Goal: Navigation & Orientation: Find specific page/section

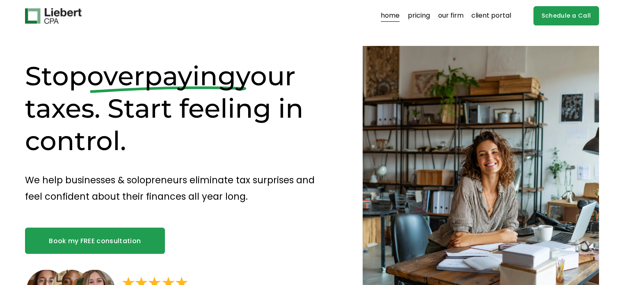
click at [417, 18] on link "pricing" at bounding box center [419, 15] width 22 height 13
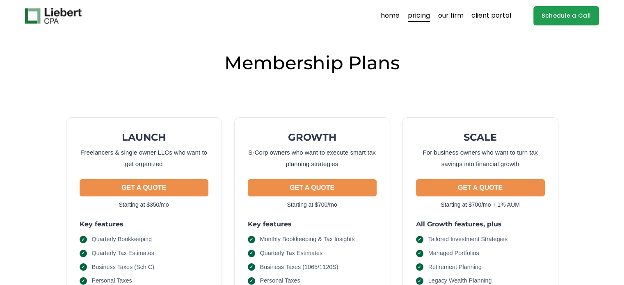
click at [456, 14] on link "our firm" at bounding box center [450, 15] width 25 height 13
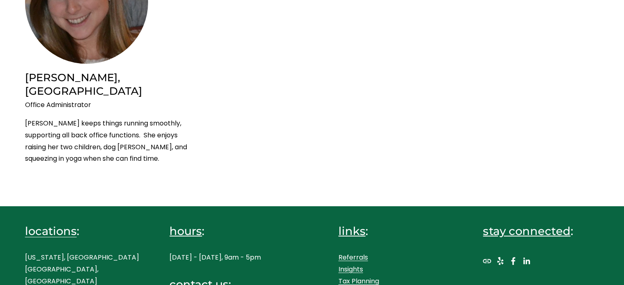
scroll to position [1929, 0]
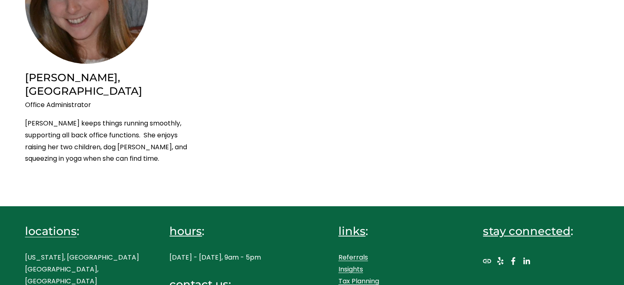
click at [352, 264] on link "Insights" at bounding box center [350, 270] width 25 height 12
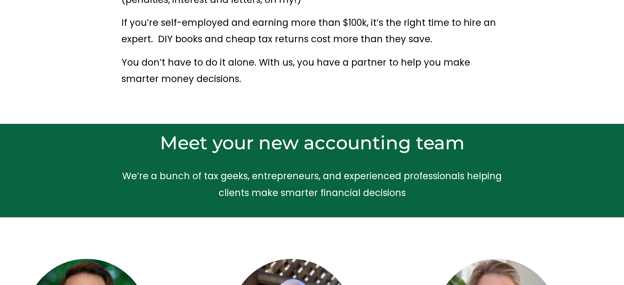
scroll to position [0, 0]
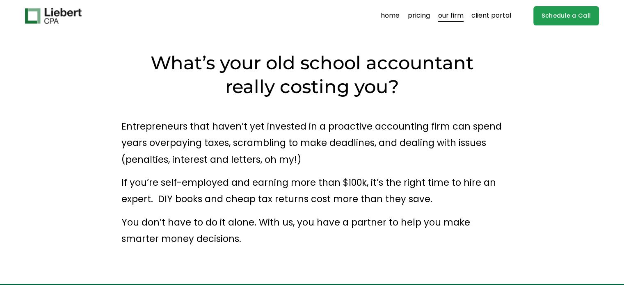
click at [479, 18] on link "client portal" at bounding box center [491, 15] width 40 height 13
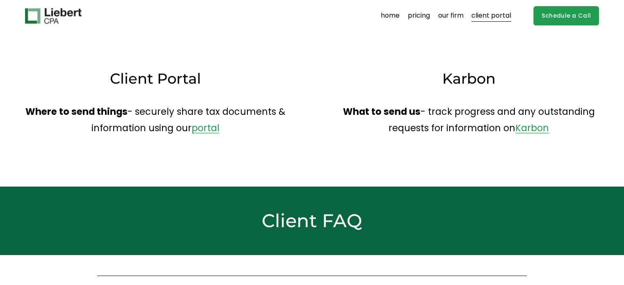
click at [418, 18] on link "pricing" at bounding box center [419, 15] width 22 height 13
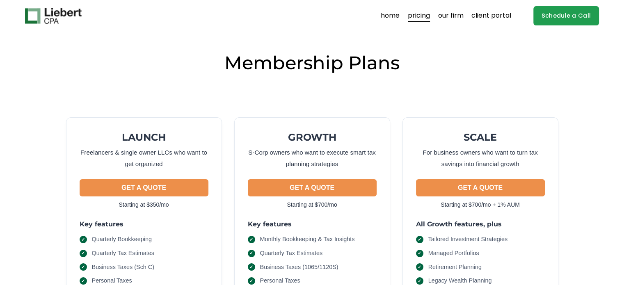
click at [394, 13] on link "home" at bounding box center [389, 15] width 19 height 13
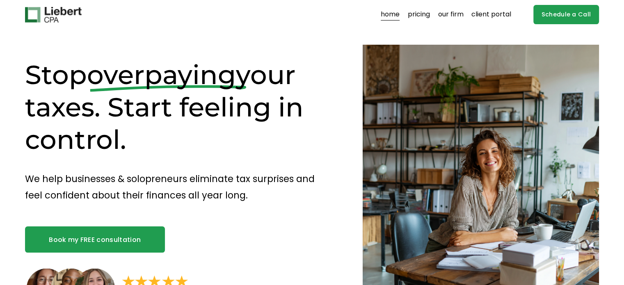
scroll to position [2, 0]
